Goal: Information Seeking & Learning: Learn about a topic

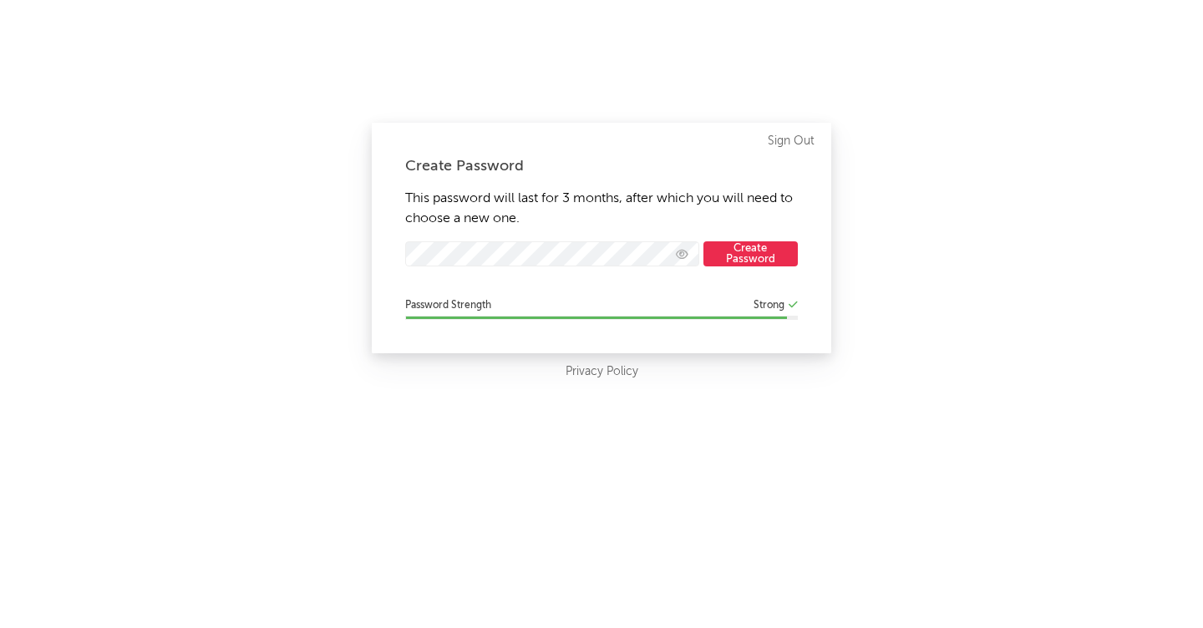
click at [746, 257] on button "Create Password" at bounding box center [751, 253] width 94 height 25
click at [731, 252] on button "Create Password" at bounding box center [751, 253] width 94 height 25
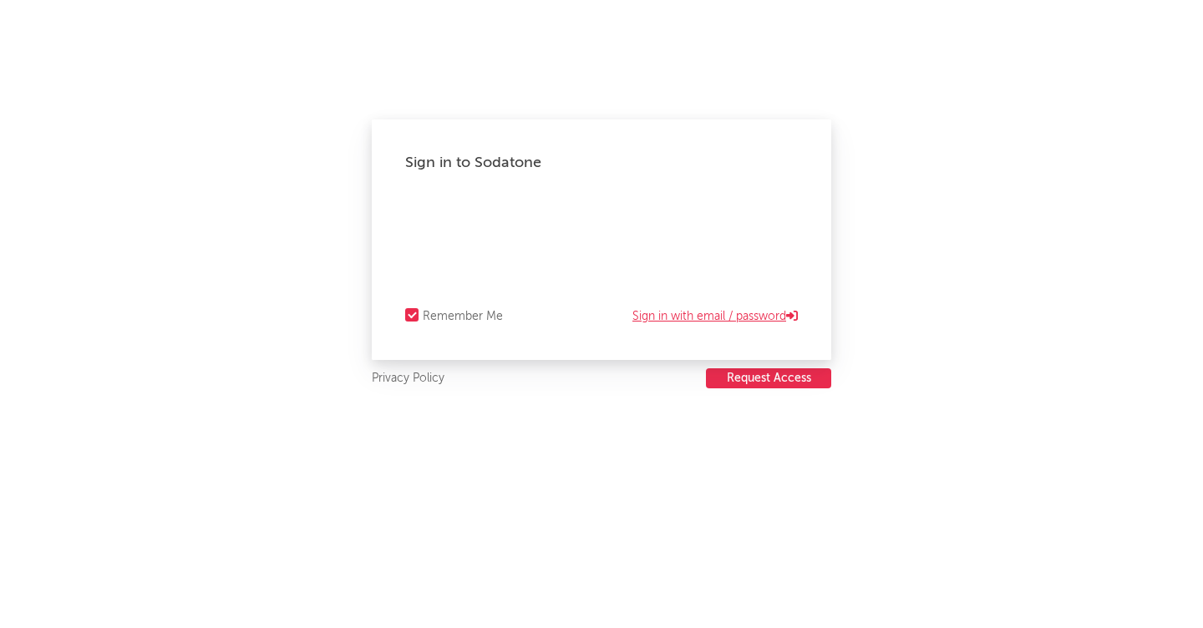
click at [644, 312] on link "Sign in with email / password" at bounding box center [715, 317] width 165 height 20
select select "recorded_music"
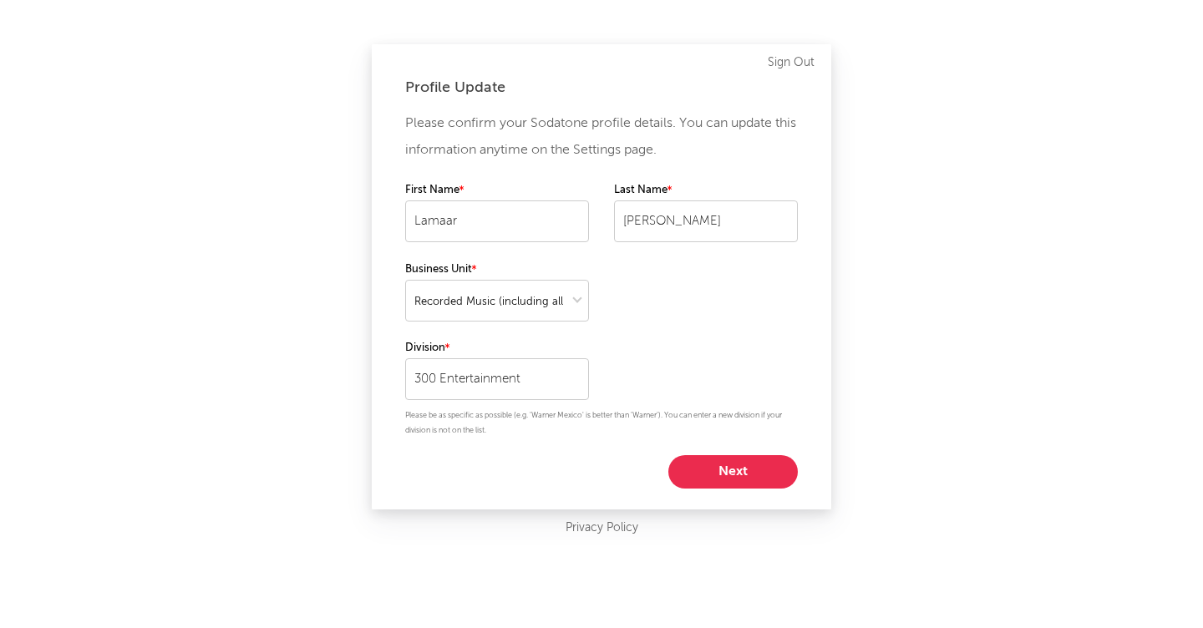
click at [683, 472] on button "Next" at bounding box center [734, 471] width 130 height 33
select select "other"
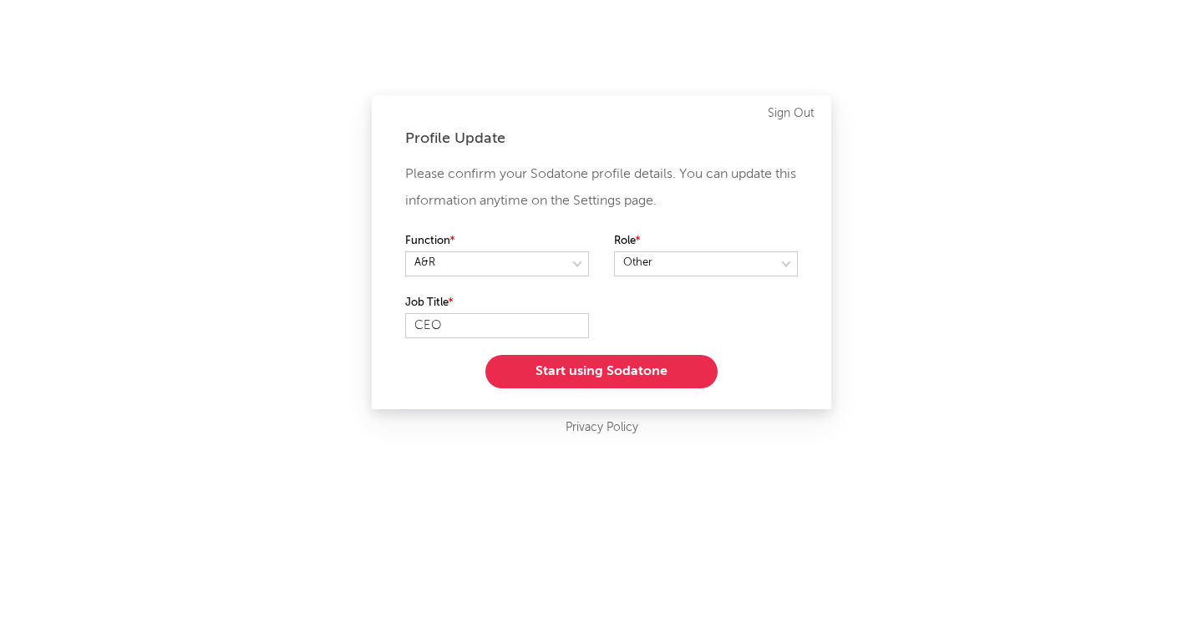
click at [591, 369] on button "Start using Sodatone" at bounding box center [602, 371] width 232 height 33
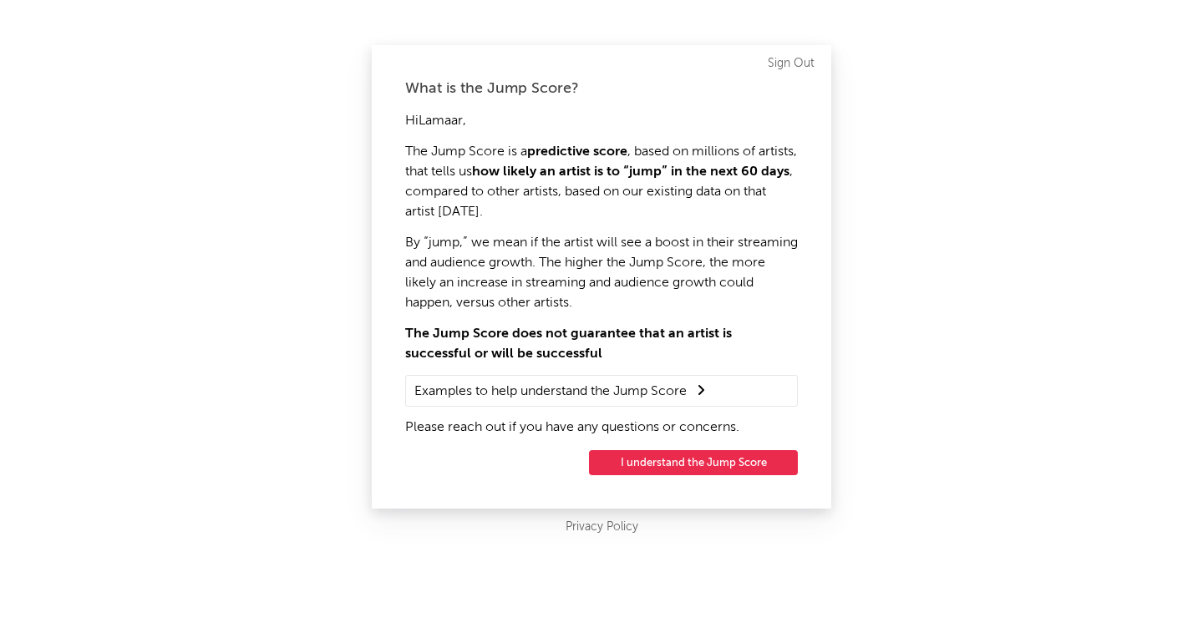
click at [638, 465] on button "I understand the Jump Score" at bounding box center [693, 462] width 209 height 25
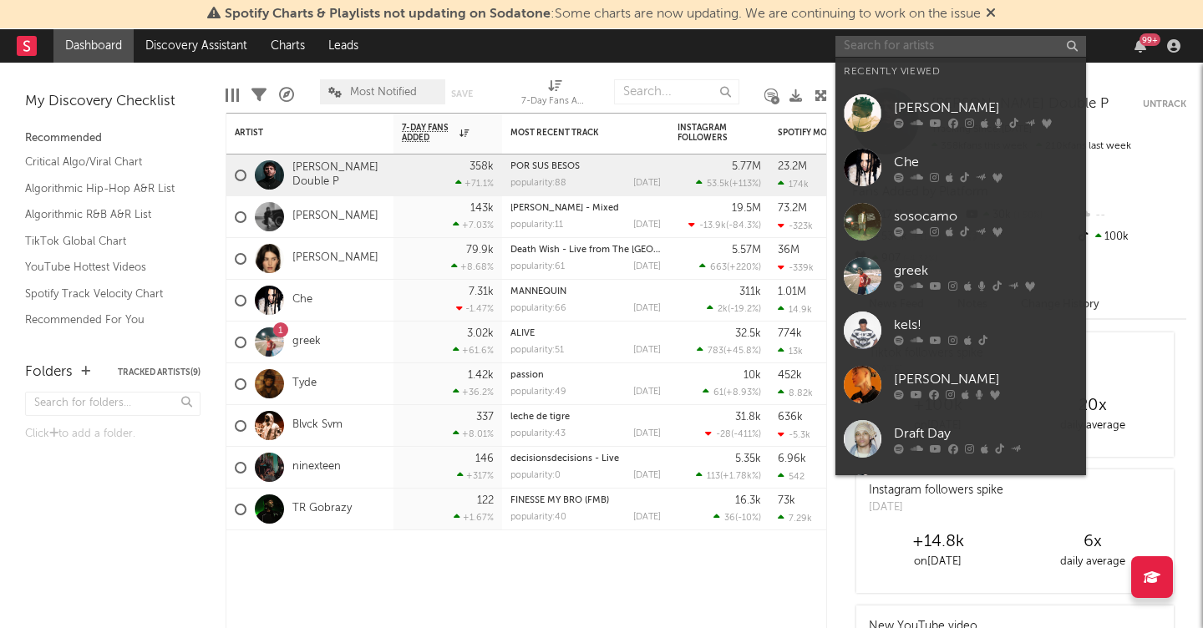
click at [927, 52] on input "text" at bounding box center [961, 46] width 251 height 21
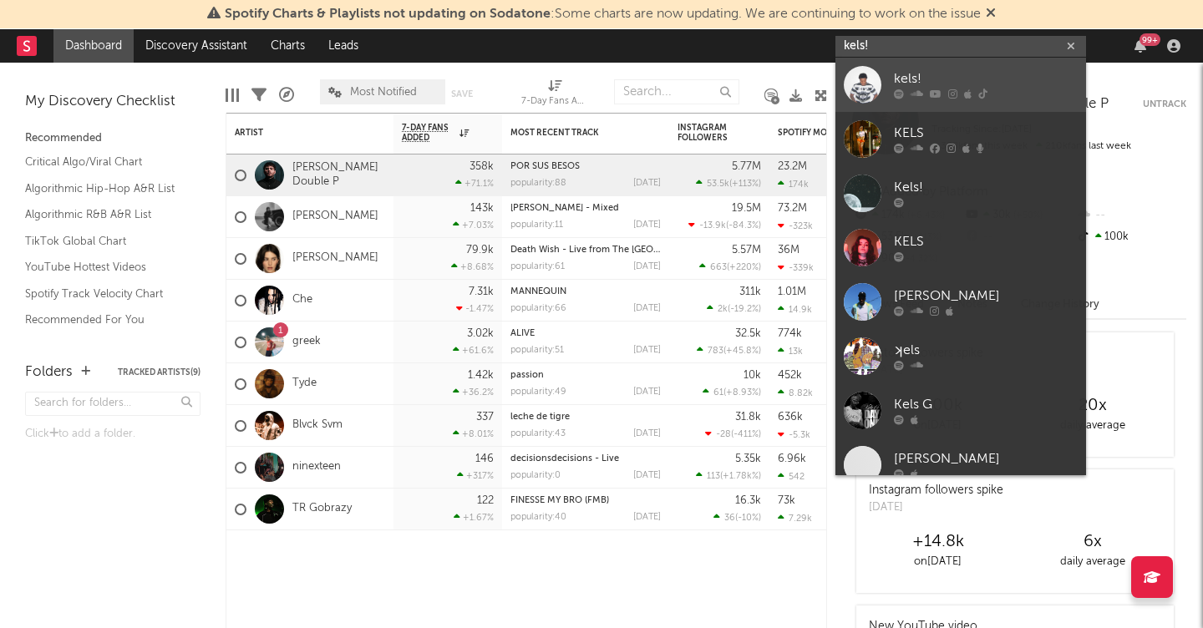
type input "kels!"
click at [933, 71] on div "kels!" at bounding box center [986, 79] width 184 height 20
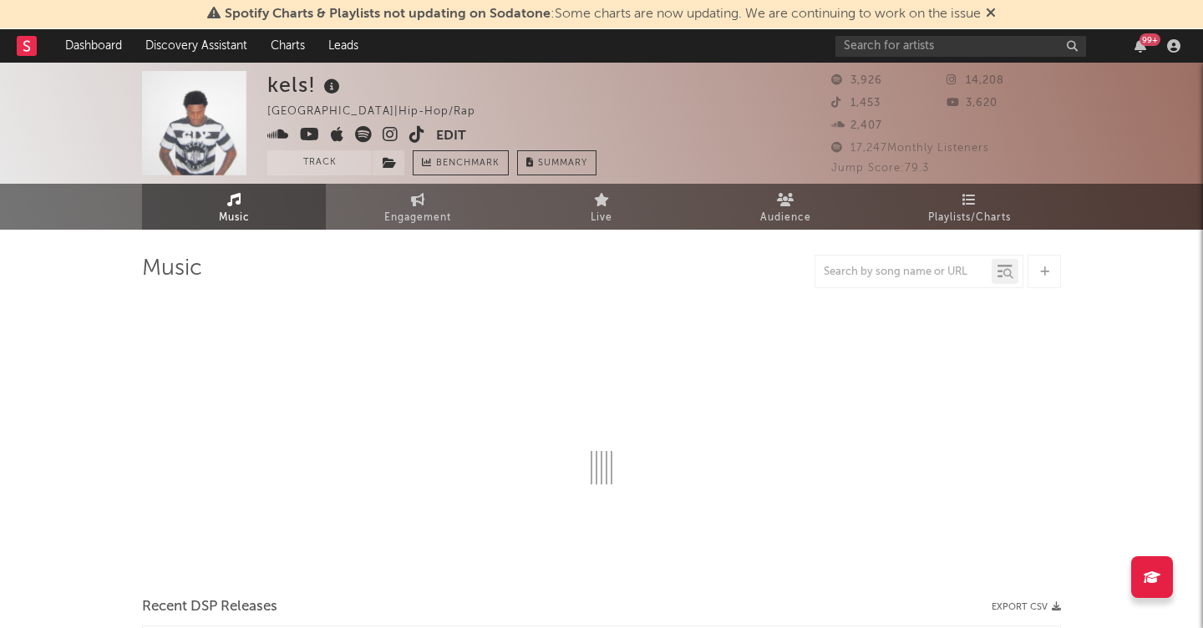
select select "1w"
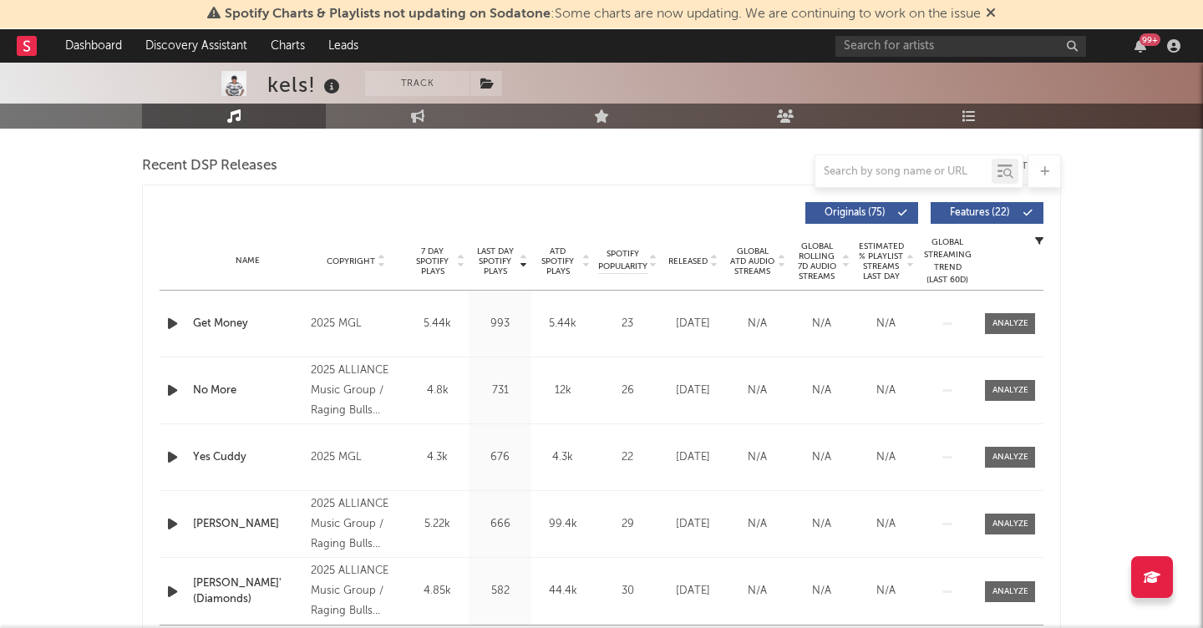
scroll to position [567, 0]
